Goal: Check status: Check status

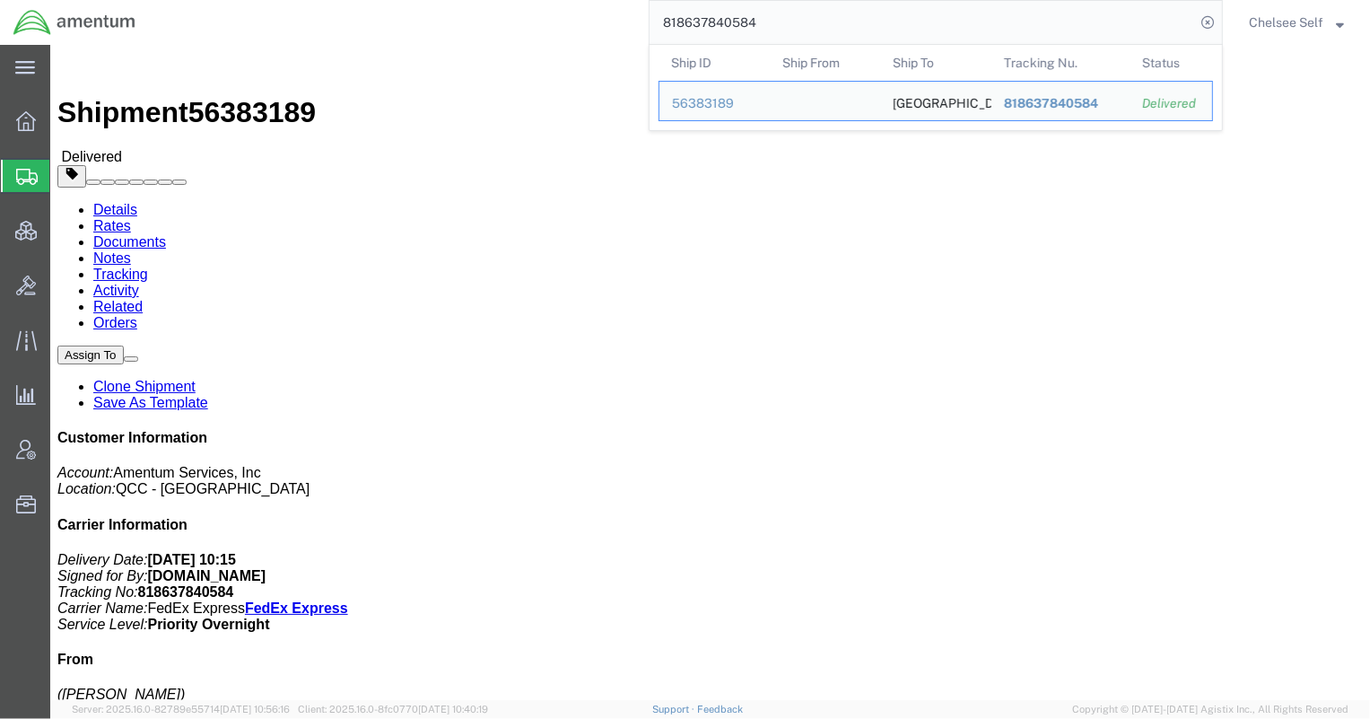
drag, startPoint x: 798, startPoint y: 16, endPoint x: 501, endPoint y: 9, distance: 296.1
click at [501, 9] on div "818637840584 Ship ID Ship From Ship To Tracking Nu. Status Ship ID 56383189 Shi…" at bounding box center [686, 22] width 1074 height 45
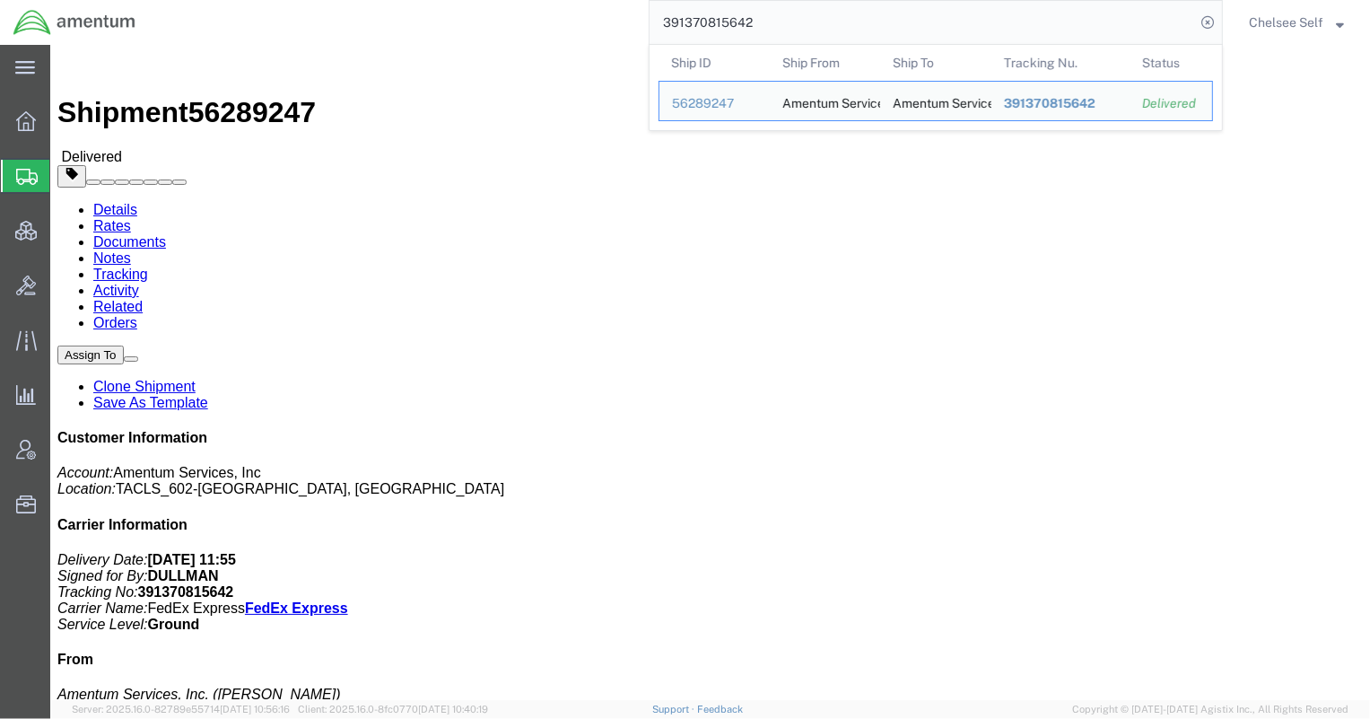
drag, startPoint x: 848, startPoint y: 33, endPoint x: 373, endPoint y: 24, distance: 474.7
click at [373, 24] on div "391370815642 Ship ID Ship From Ship To Tracking Nu. Status Ship ID 56289247 Shi…" at bounding box center [686, 22] width 1074 height 45
paste input "88304280432"
drag, startPoint x: 799, startPoint y: 22, endPoint x: 511, endPoint y: 2, distance: 288.7
click at [511, 2] on div "883042804322 Ship ID Ship From Ship To Tracking Nu. Status Ship ID 56295767 Shi…" at bounding box center [686, 22] width 1074 height 45
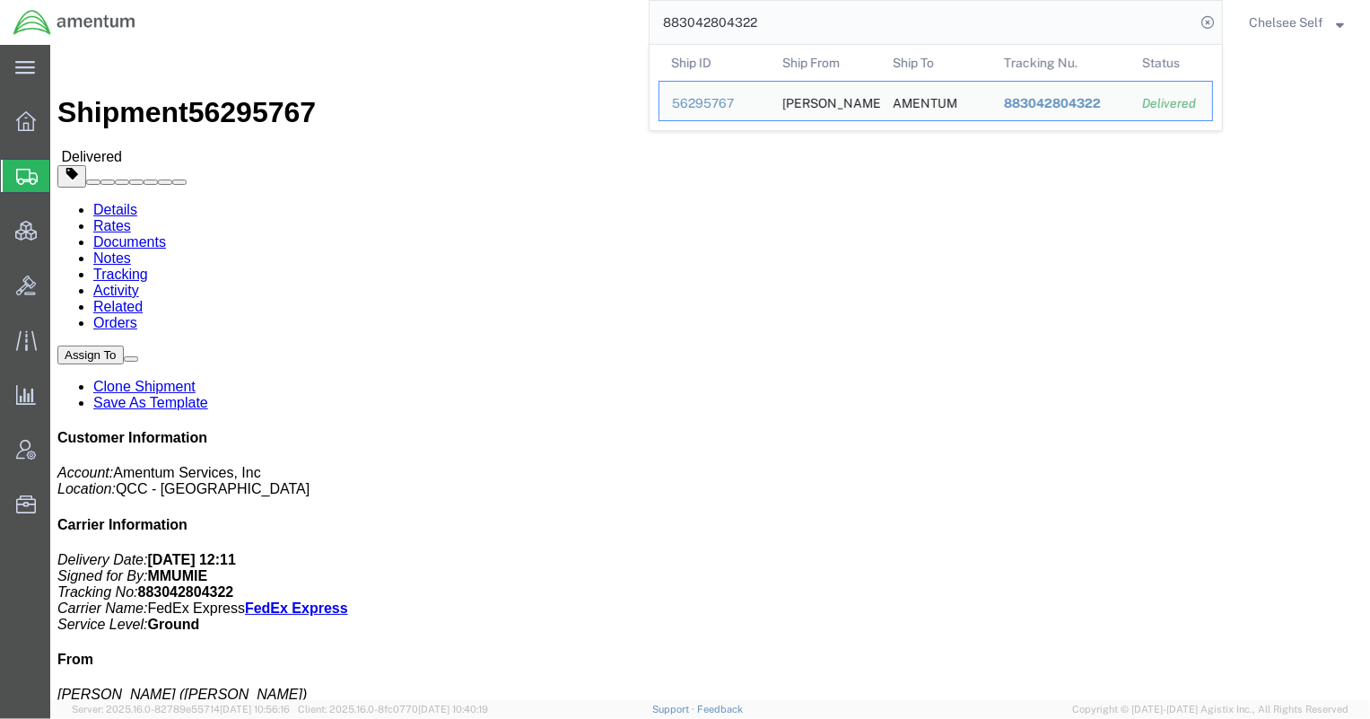
paste input "391492144371"
drag, startPoint x: 619, startPoint y: 3, endPoint x: 430, endPoint y: 0, distance: 189.3
click at [430, 0] on div "391492144371 Ship ID Ship From Ship To Tracking Nu. Status Ship ID 56318540 Shi…" at bounding box center [686, 22] width 1074 height 45
paste input "883061086370"
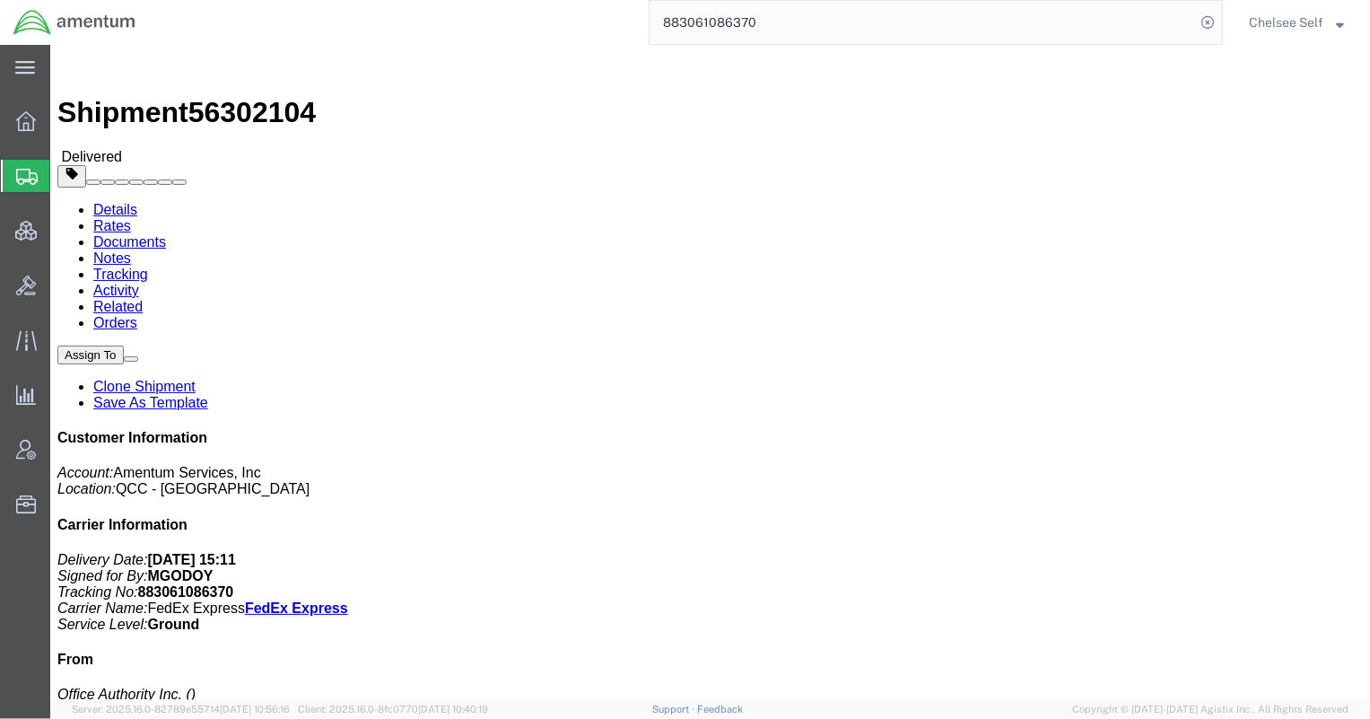
drag, startPoint x: 779, startPoint y: 26, endPoint x: 345, endPoint y: 9, distance: 433.6
click at [362, 10] on div "883061086370" at bounding box center [686, 22] width 1074 height 45
paste input "205680472794"
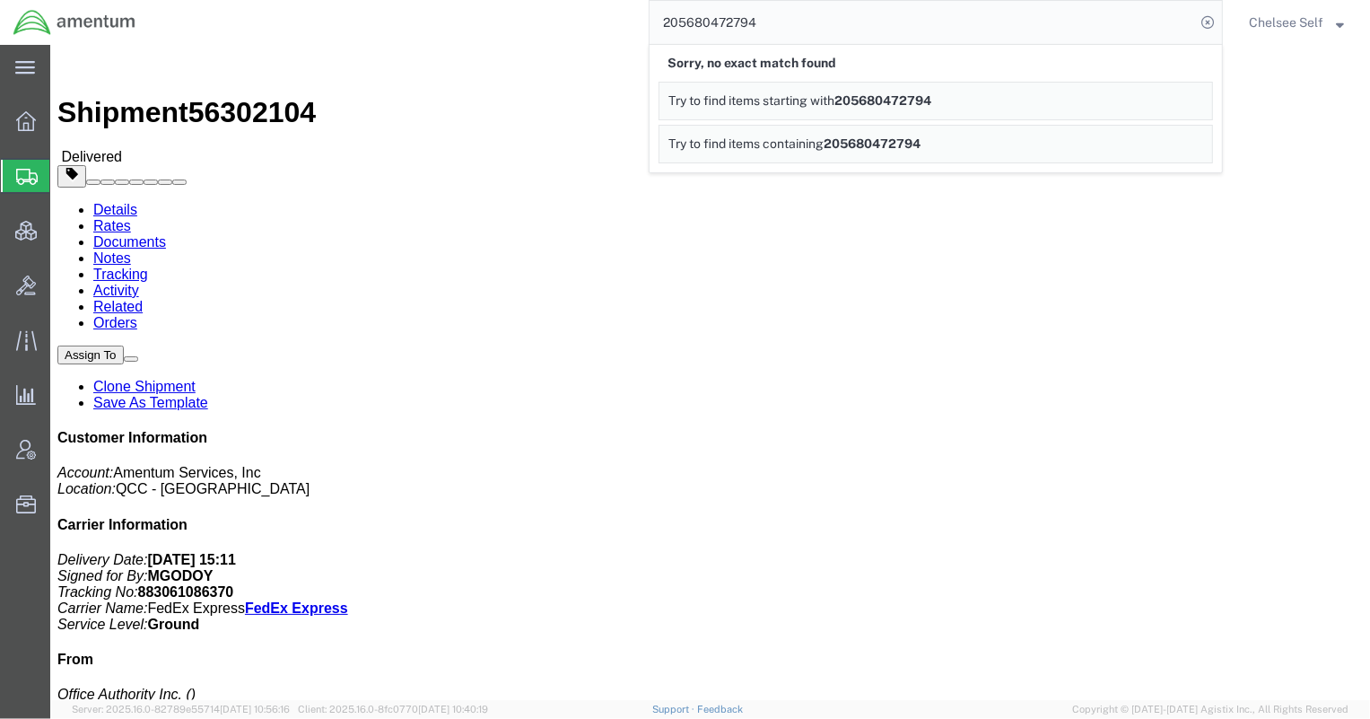
click p "Delivery Date: [DATE] 15:11 Signed for By: MGODOY Tracking No: 883061086370 Car…"
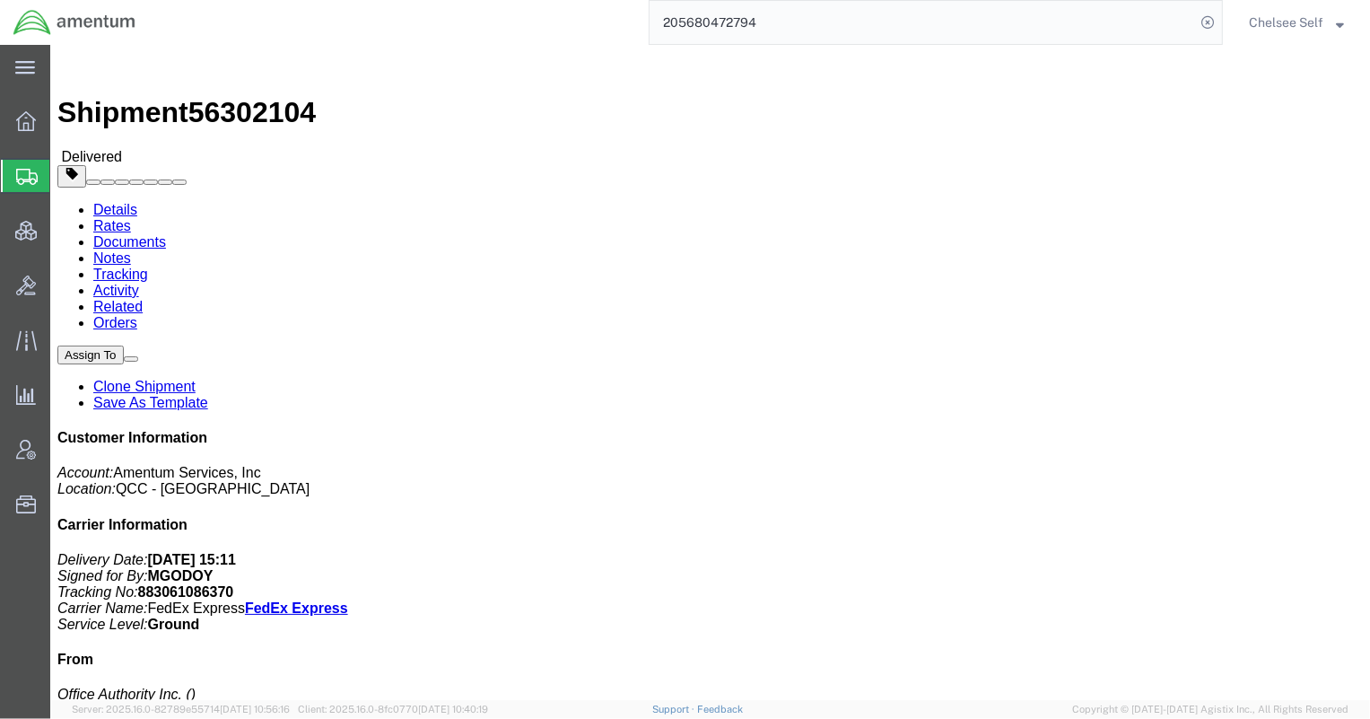
drag, startPoint x: 883, startPoint y: 0, endPoint x: 510, endPoint y: 1, distance: 373.2
click at [510, 1] on div "205680472794" at bounding box center [686, 22] width 1074 height 45
paste input "391094187777"
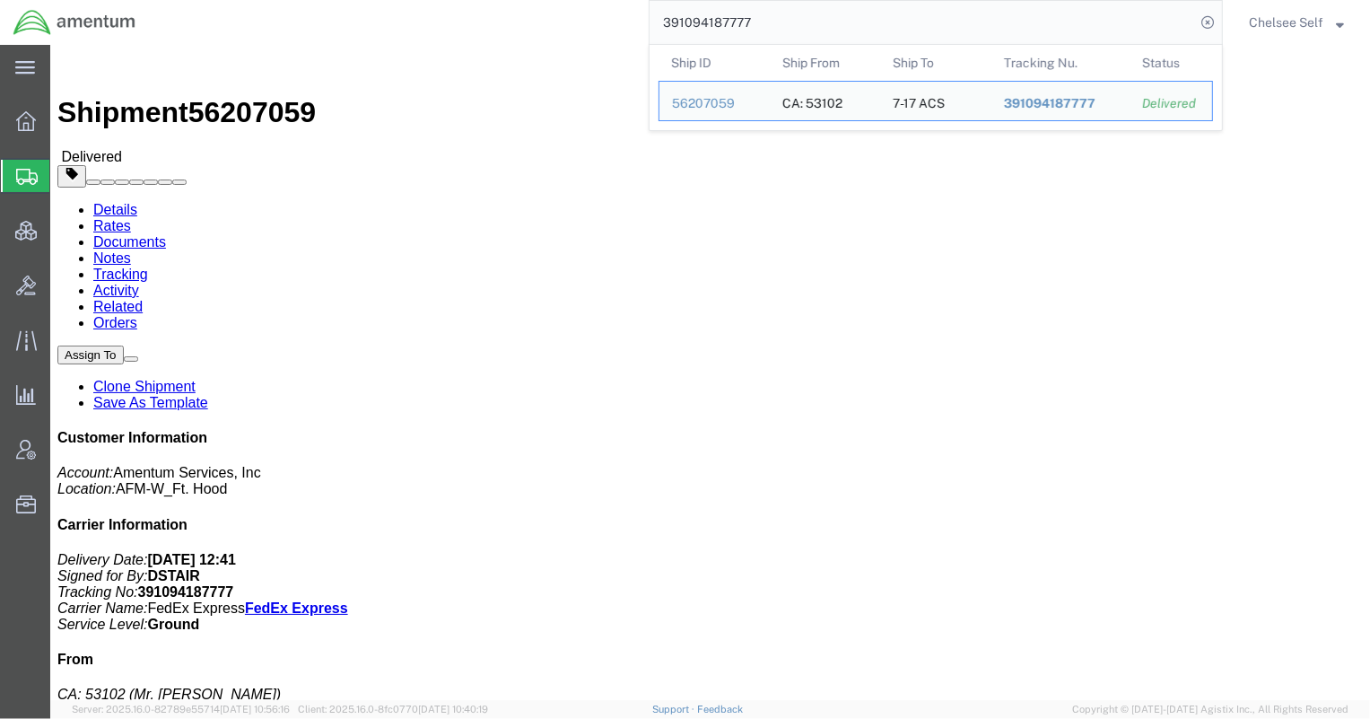
drag, startPoint x: 609, startPoint y: 14, endPoint x: 417, endPoint y: 11, distance: 192.0
click at [417, 11] on div "391094187777 Ship ID Ship From Ship To Tracking Nu. Status Ship ID 56207059 Shi…" at bounding box center [686, 22] width 1074 height 45
paste input "528732839"
drag, startPoint x: 839, startPoint y: 40, endPoint x: 536, endPoint y: 1, distance: 305.8
click at [536, 1] on div "391528732839 Ship ID Ship From Ship To Tracking Nu. Status Ship ID 56329488 Shi…" at bounding box center [686, 22] width 1074 height 45
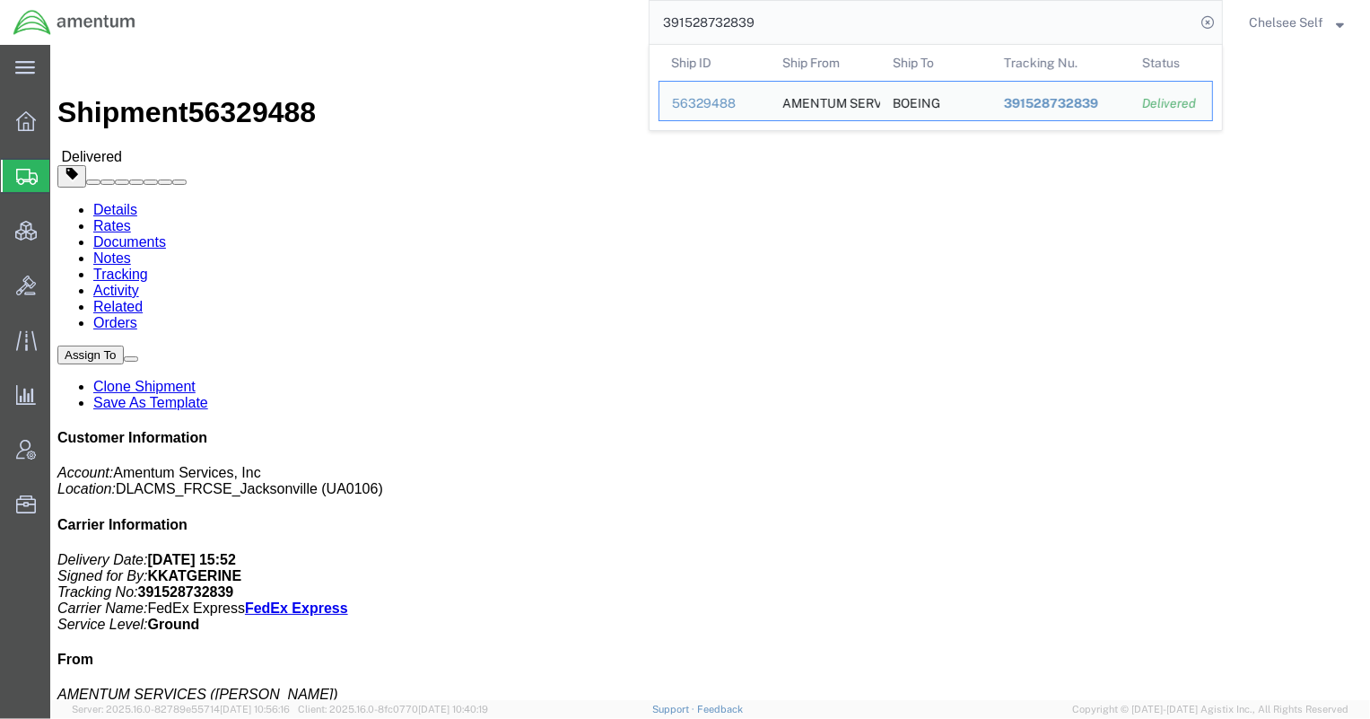
paste input "433282600428"
drag, startPoint x: 850, startPoint y: 42, endPoint x: 446, endPoint y: -11, distance: 407.2
click at [446, 0] on html "main_menu Created with Sketch. Collapse Menu Overview Shipments Shipment Manage…" at bounding box center [685, 359] width 1370 height 719
paste input "59625090089"
drag, startPoint x: 798, startPoint y: 5, endPoint x: 405, endPoint y: 5, distance: 392.0
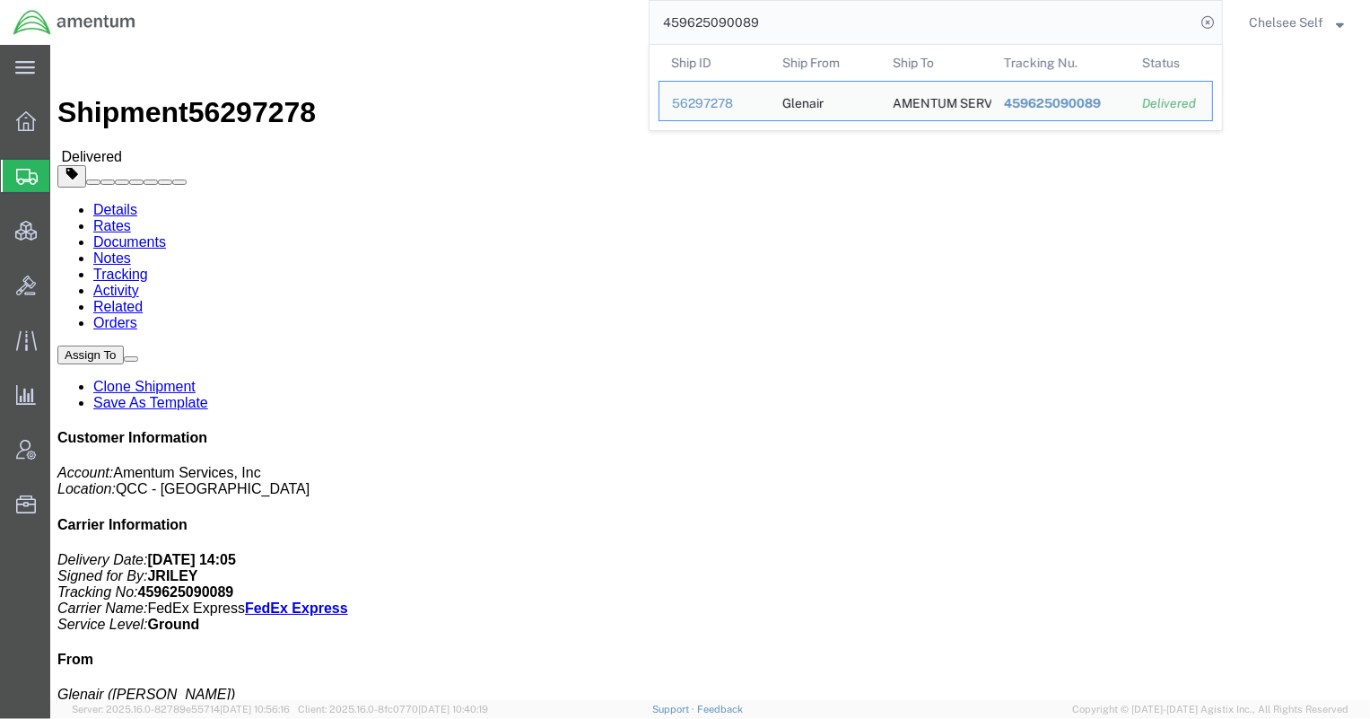
click at [405, 5] on div "459625090089 Ship ID Ship From Ship To Tracking Nu. Status Ship ID 56297278 Shi…" at bounding box center [686, 22] width 1074 height 45
paste input "31602811671"
drag, startPoint x: 693, startPoint y: 27, endPoint x: 418, endPoint y: 9, distance: 276.0
click at [418, 9] on div "431602811671 Ship ID Ship From Ship To Tracking Nu. Status Ship ID 56254277 Shi…" at bounding box center [686, 22] width 1074 height 45
paste input "883040476637"
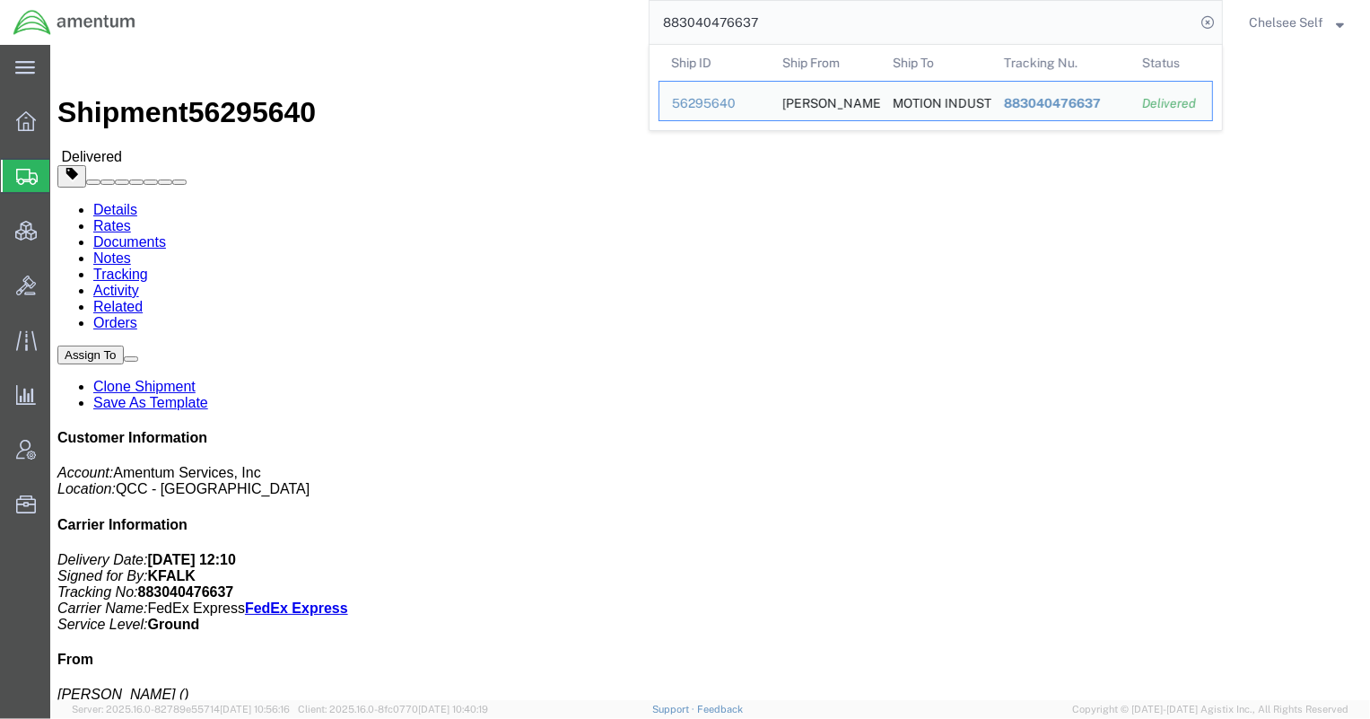
drag, startPoint x: 800, startPoint y: 19, endPoint x: 415, endPoint y: -9, distance: 385.9
click at [415, 0] on html "main_menu Created with Sketch. Collapse Menu Overview Shipments Shipment Manage…" at bounding box center [685, 359] width 1370 height 719
paste input "391411066840"
drag, startPoint x: 866, startPoint y: 39, endPoint x: 453, endPoint y: 14, distance: 413.4
click at [453, 14] on div "391411066840 Ship ID Ship From Ship To Tracking Nu. Status Ship ID 56301414 Shi…" at bounding box center [686, 22] width 1074 height 45
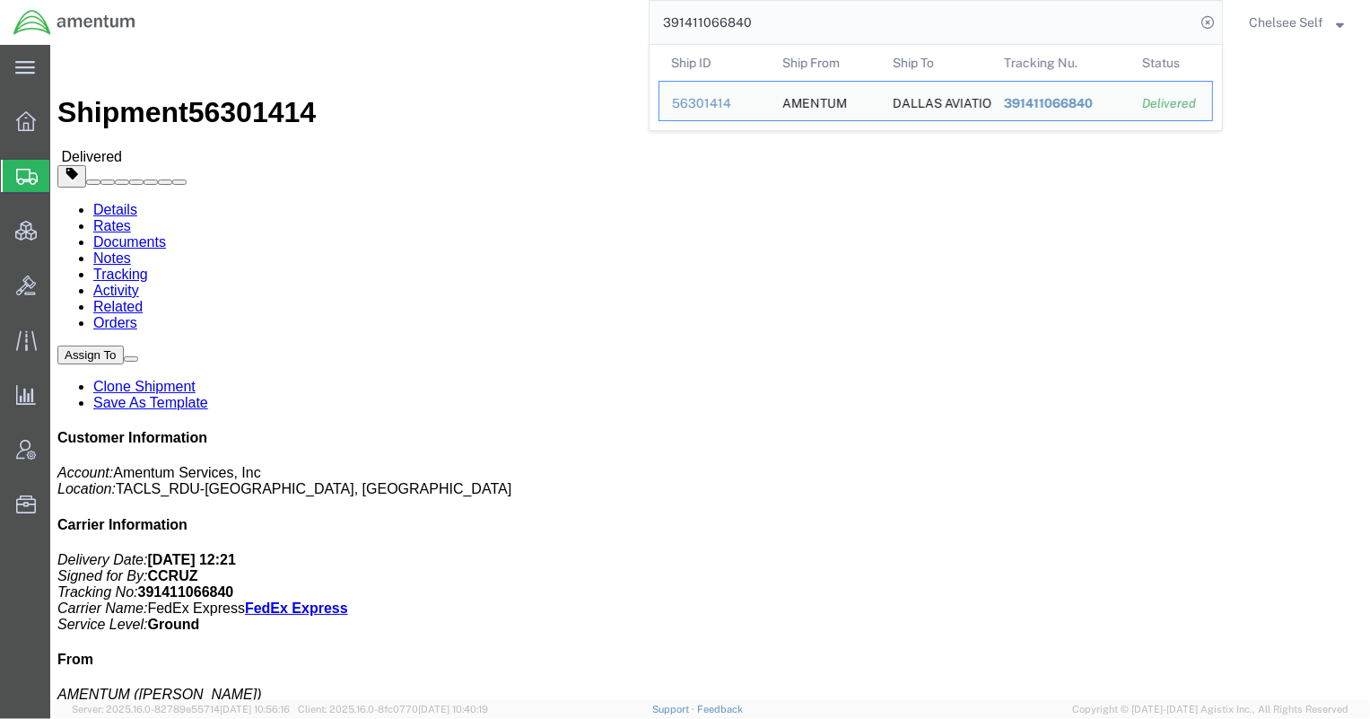
paste input "310304083"
drag, startPoint x: 807, startPoint y: 20, endPoint x: 448, endPoint y: 0, distance: 360.3
click at [448, 0] on div "391310304083 Ship ID Ship From Ship To Tracking Nu. Status Ship ID 56268537 Shi…" at bounding box center [686, 22] width 1074 height 45
paste input "526356740"
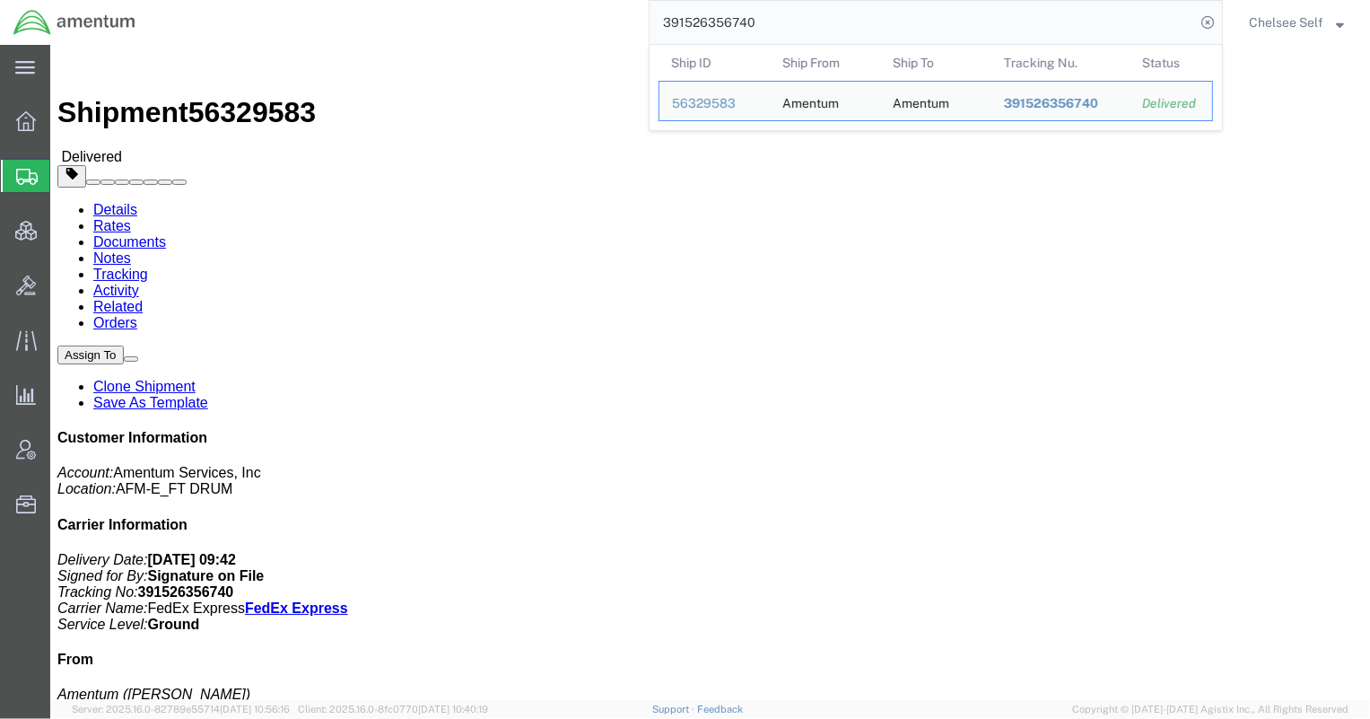
drag, startPoint x: 880, startPoint y: 20, endPoint x: 358, endPoint y: 4, distance: 522.3
click at [361, 6] on div "391526356740 Ship ID Ship From Ship To Tracking Nu. Status Ship ID 56329583 Shi…" at bounding box center [686, 22] width 1074 height 45
paste input "420001182"
drag, startPoint x: 767, startPoint y: 19, endPoint x: 571, endPoint y: 36, distance: 196.3
click at [571, 35] on div "391420001182 Ship ID Ship From Ship To Tracking Nu. Status Ship ID 56302744 Shi…" at bounding box center [686, 22] width 1074 height 45
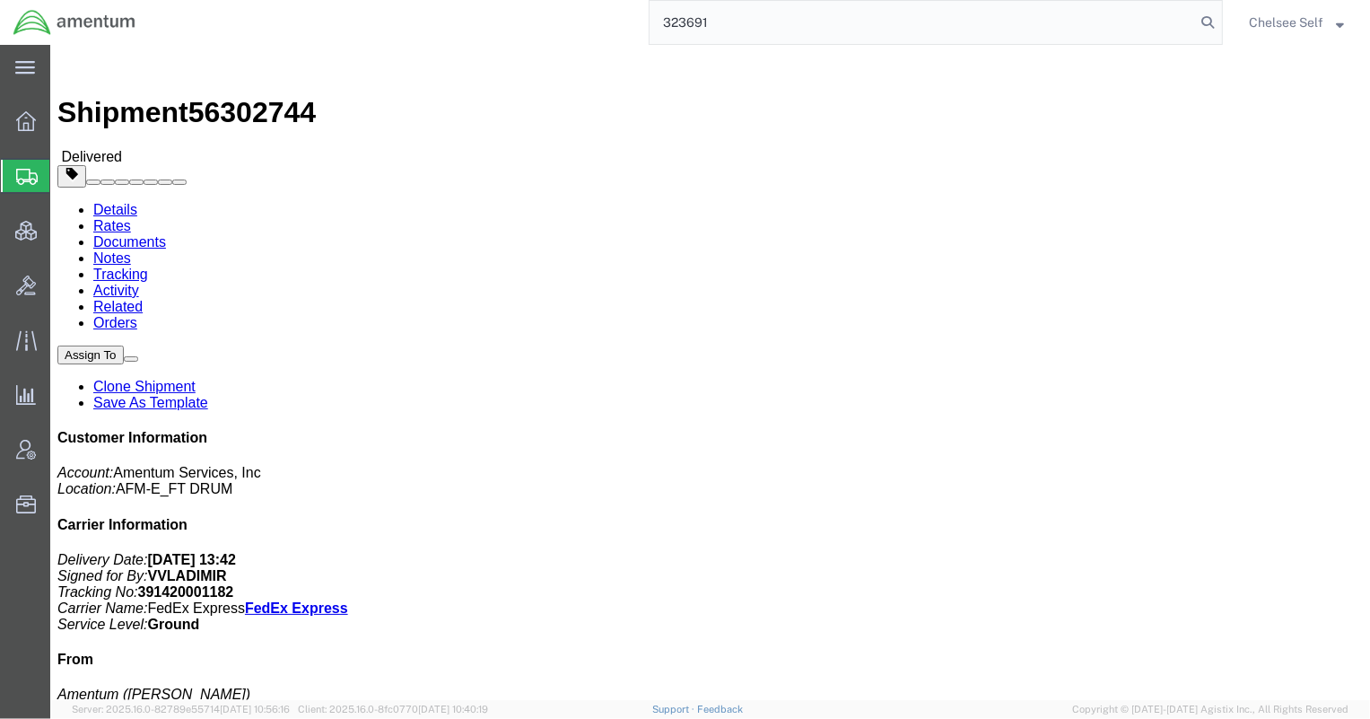
drag, startPoint x: 999, startPoint y: 22, endPoint x: 488, endPoint y: 21, distance: 511.4
click at [488, 21] on div "323691" at bounding box center [686, 22] width 1074 height 45
paste input "32361217"
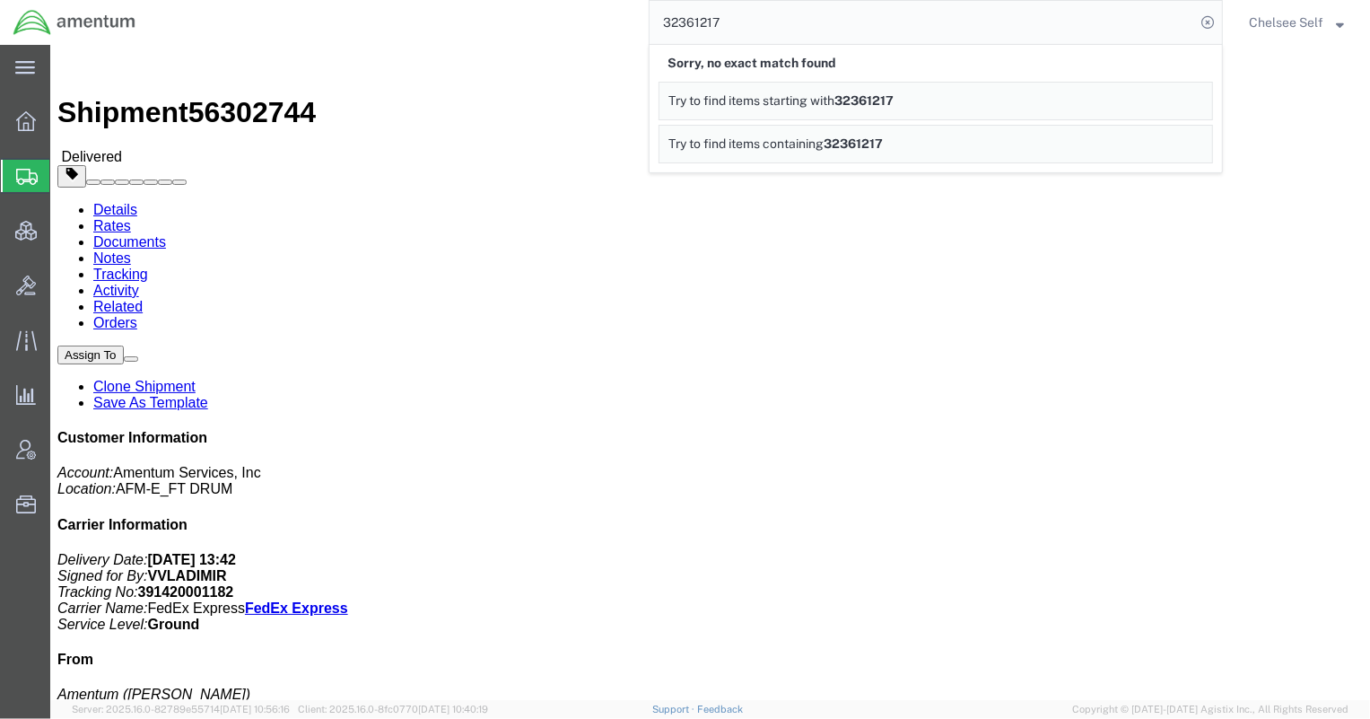
drag, startPoint x: 782, startPoint y: 13, endPoint x: 517, endPoint y: 9, distance: 265.6
click at [517, 9] on div "32361217 Sorry, no exact match found Try to find items starting with 32361217 T…" at bounding box center [686, 22] width 1074 height 45
paste input "91564295849"
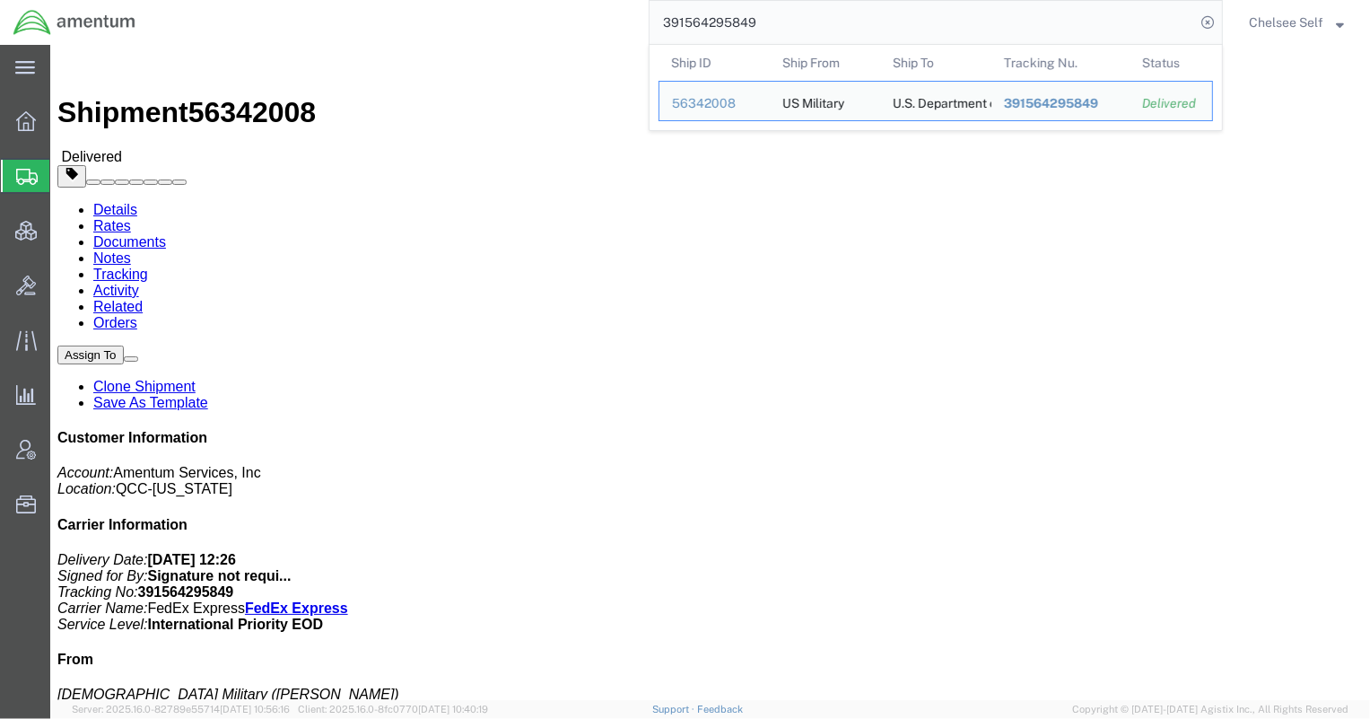
drag, startPoint x: 785, startPoint y: 22, endPoint x: 509, endPoint y: -3, distance: 277.5
click at [509, 0] on html "main_menu Created with Sketch. Collapse Menu Overview Shipments Shipment Manage…" at bounding box center [685, 359] width 1370 height 719
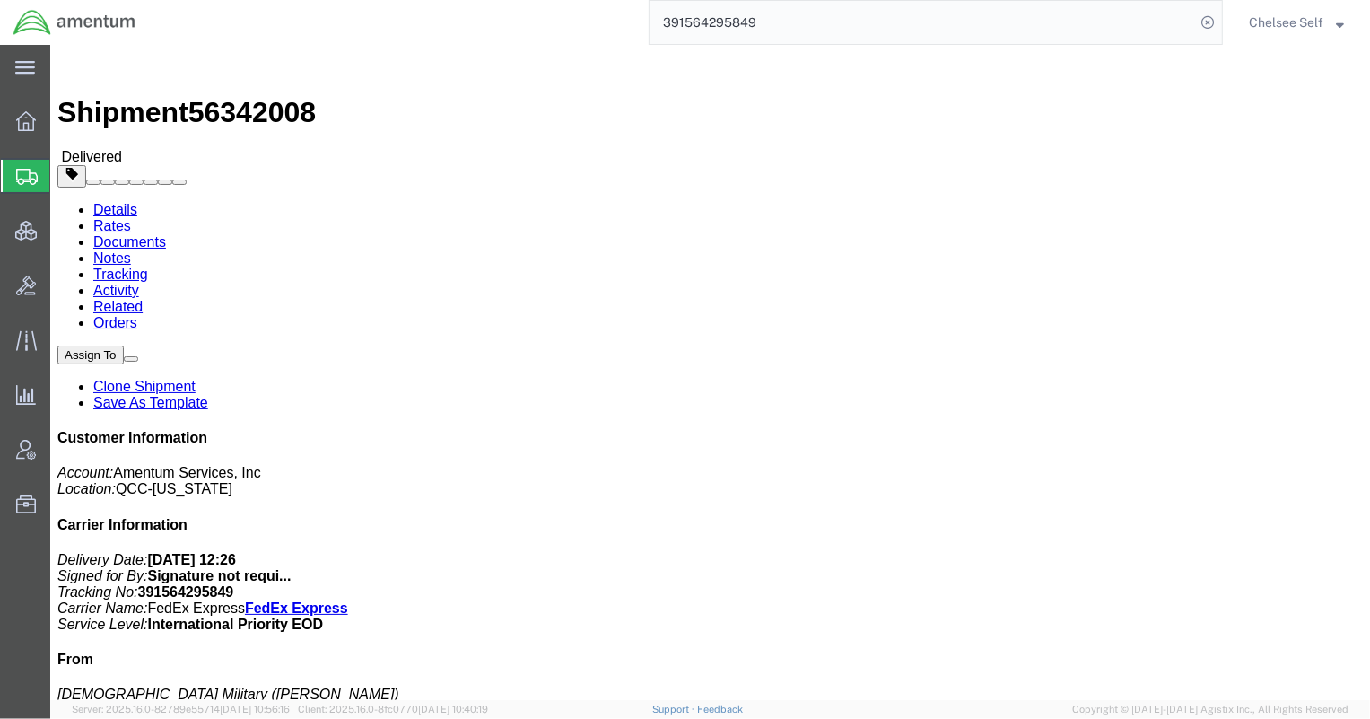
paste input "38661313"
type input "391386613139"
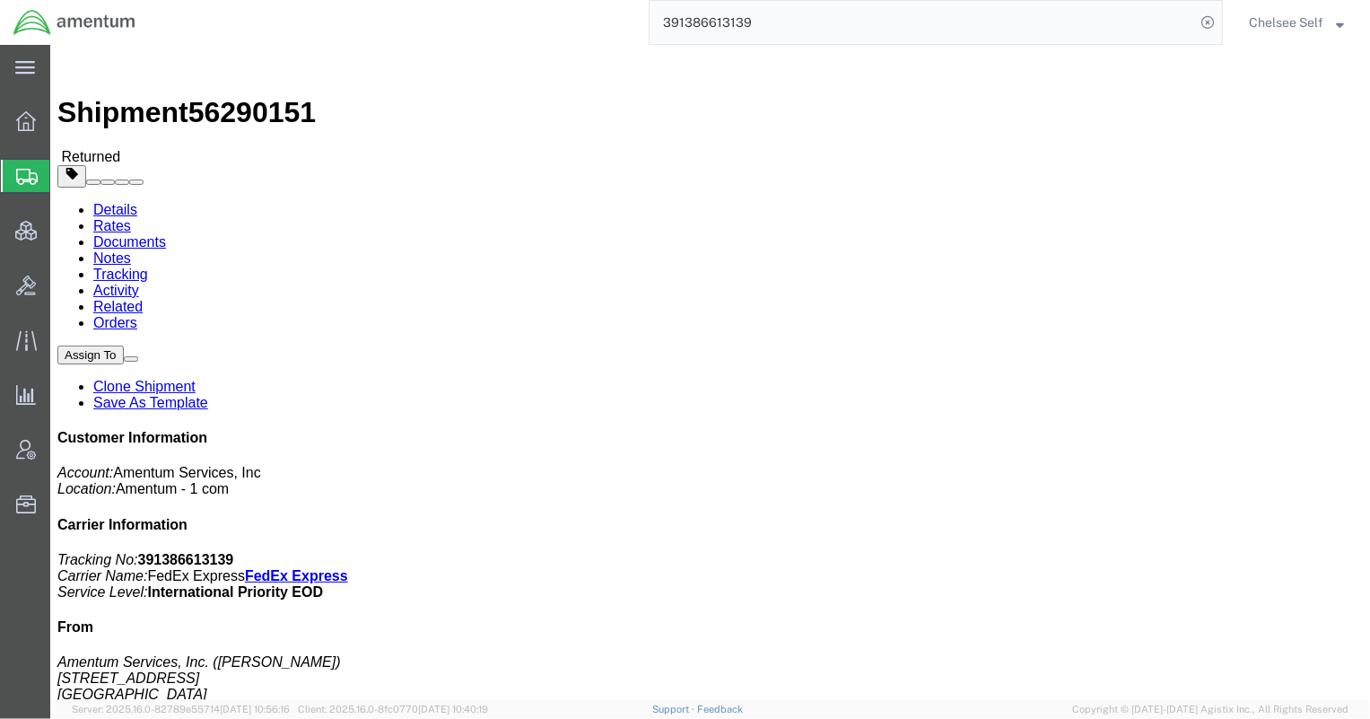
drag, startPoint x: 780, startPoint y: 256, endPoint x: 920, endPoint y: 212, distance: 145.8
click div "References Shipment Id Number: 6127.03.3001.01.AN.0000.00 Department: [PERSON_N…"
